Goal: Find specific page/section: Find specific page/section

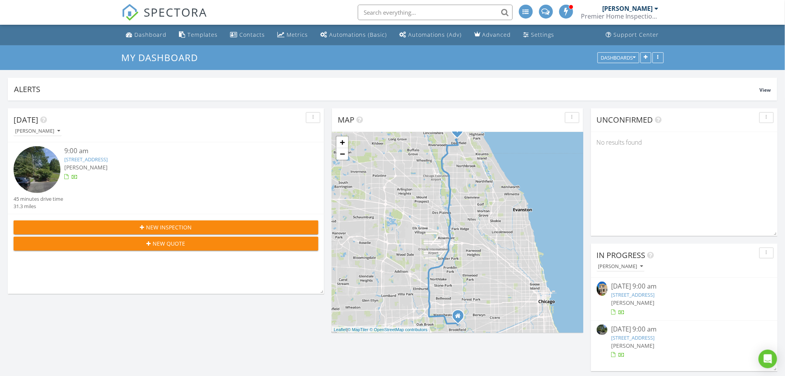
click at [459, 14] on input "text" at bounding box center [435, 12] width 155 height 15
type input "kavan hoff"
click at [257, 33] on div "Contacts" at bounding box center [253, 34] width 26 height 7
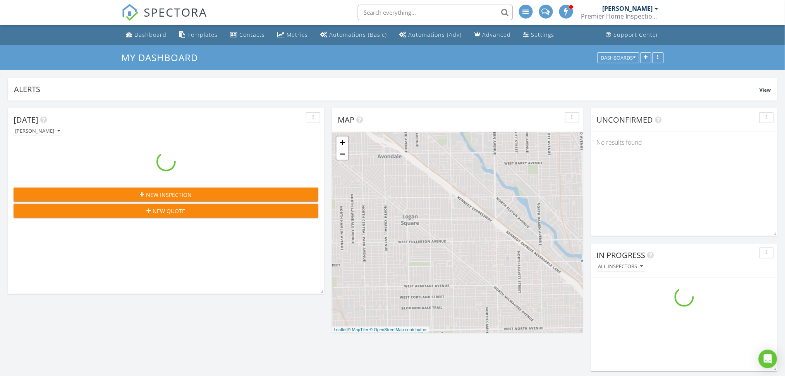
scroll to position [952, 801]
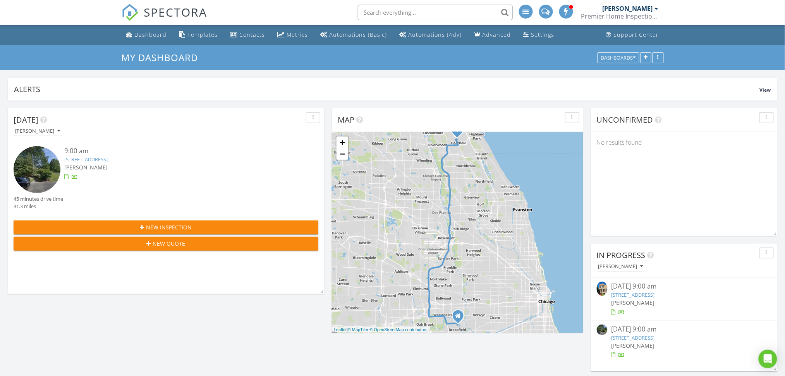
click at [647, 295] on link "4332 N Kenmore Ave , Chicago, IL 60613" at bounding box center [632, 295] width 43 height 7
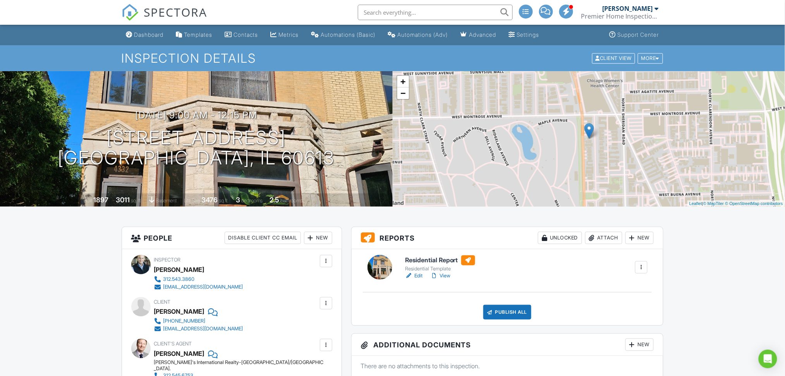
click at [419, 275] on link "Edit" at bounding box center [413, 276] width 17 height 8
